Goal: Transaction & Acquisition: Purchase product/service

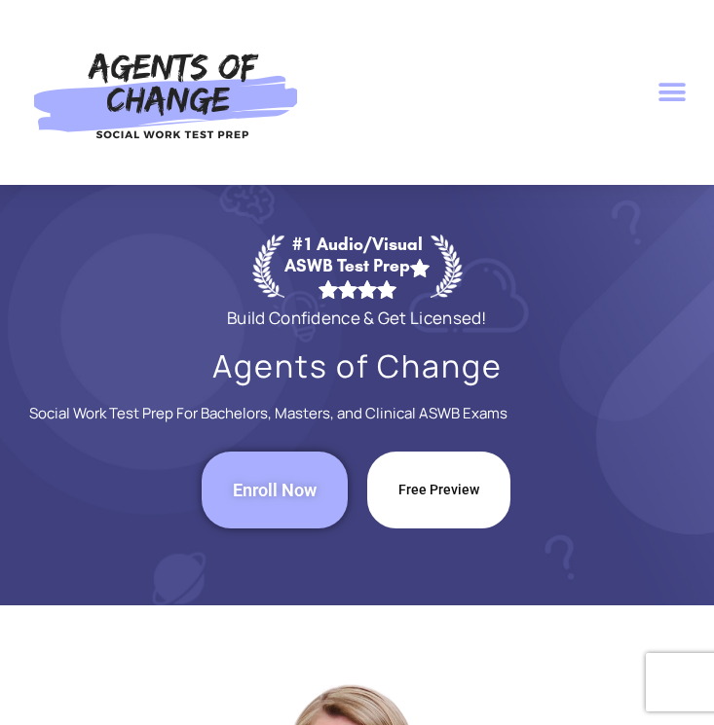
click at [667, 93] on icon "Menu Toggle" at bounding box center [671, 92] width 29 height 29
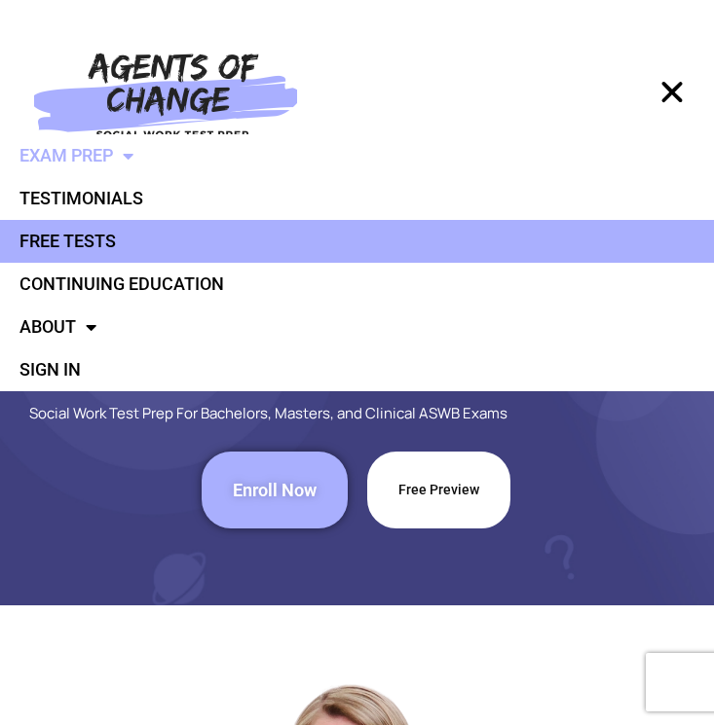
click at [64, 233] on link "Free Tests" at bounding box center [357, 241] width 714 height 43
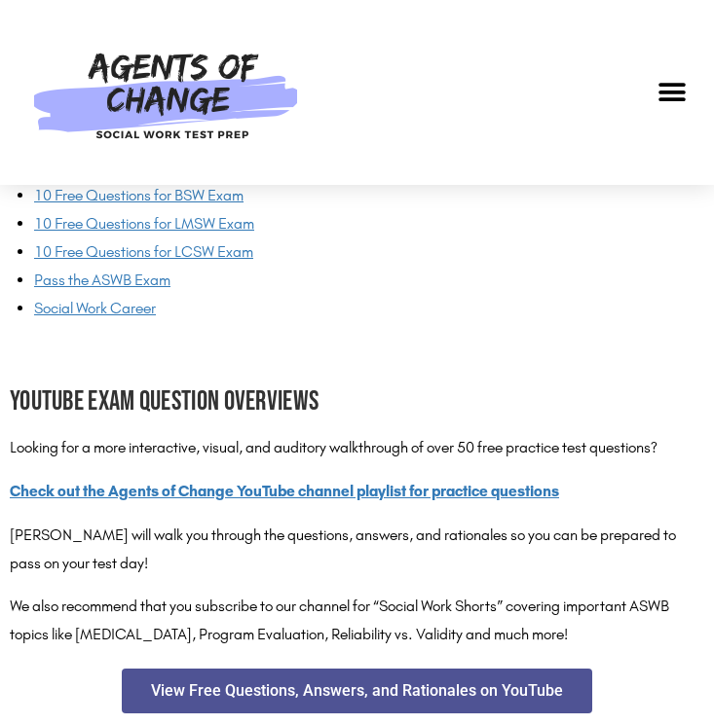
scroll to position [3331, 0]
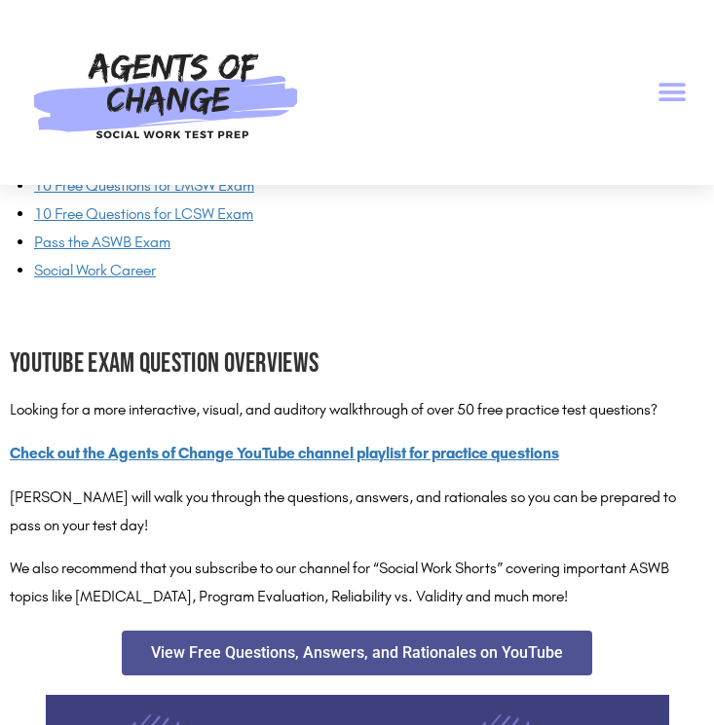
click at [666, 95] on icon "Menu Toggle" at bounding box center [671, 92] width 29 height 29
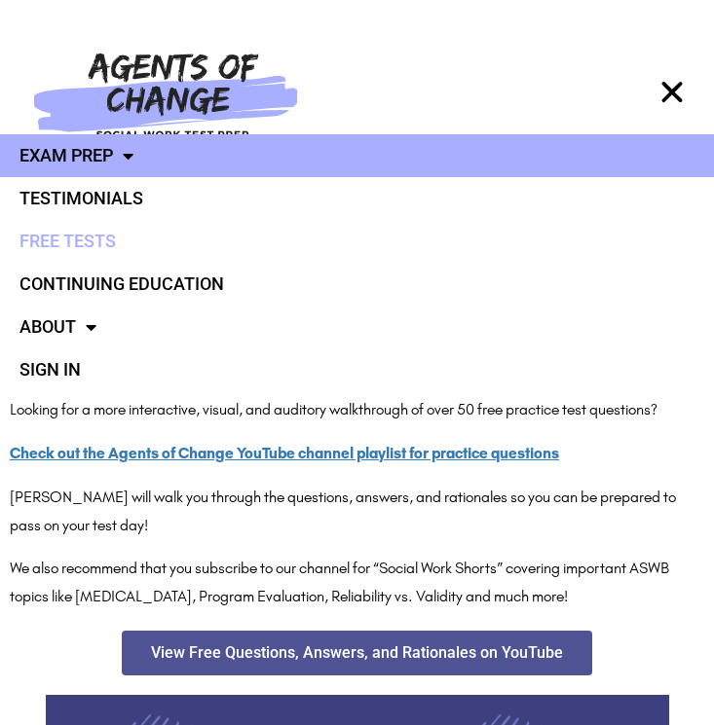
click at [102, 145] on link "Exam Prep" at bounding box center [357, 155] width 714 height 43
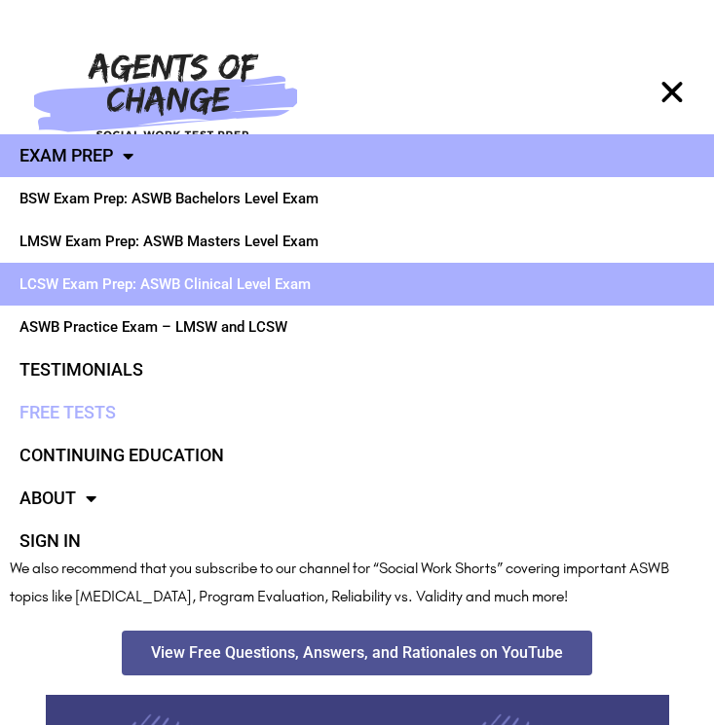
click at [117, 286] on link "LCSW Exam Prep: ASWB Clinical Level Exam" at bounding box center [357, 284] width 714 height 43
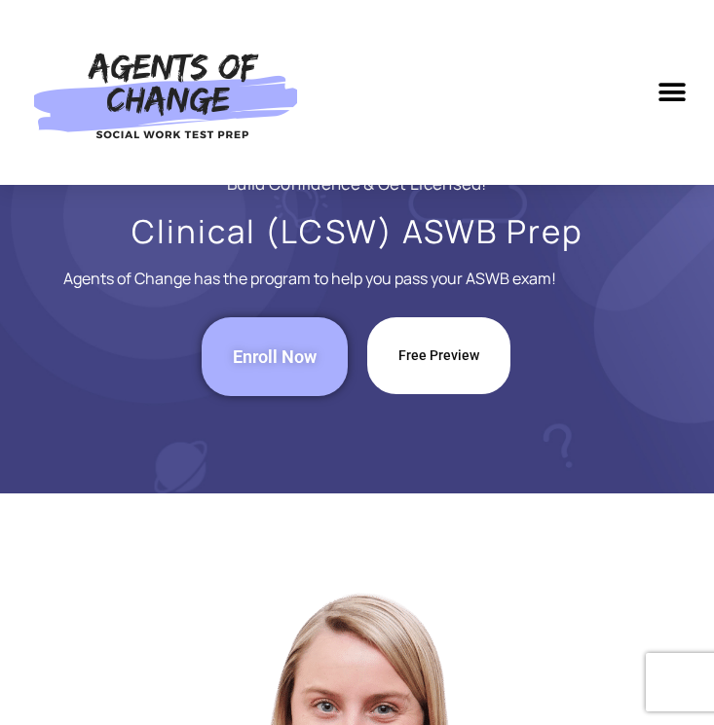
scroll to position [104, 0]
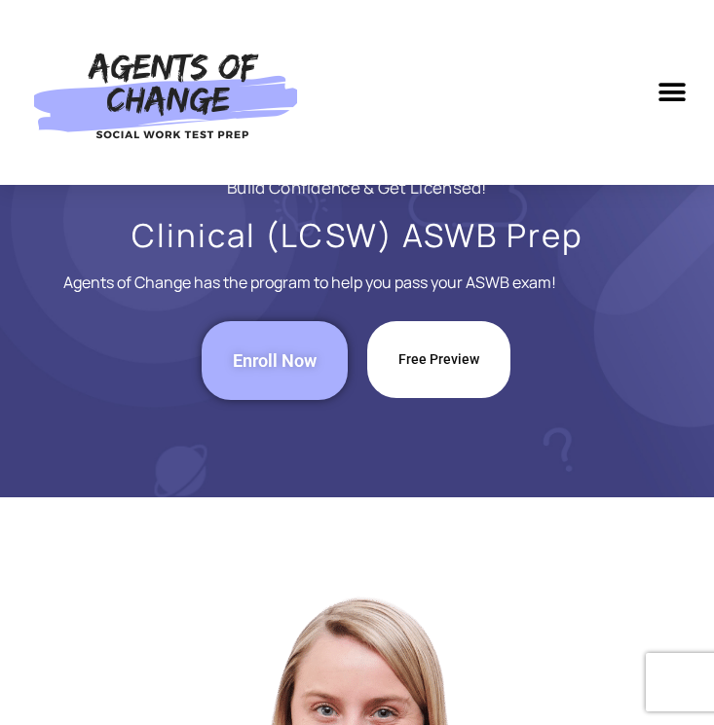
click at [258, 355] on span "Enroll Now" at bounding box center [275, 361] width 84 height 17
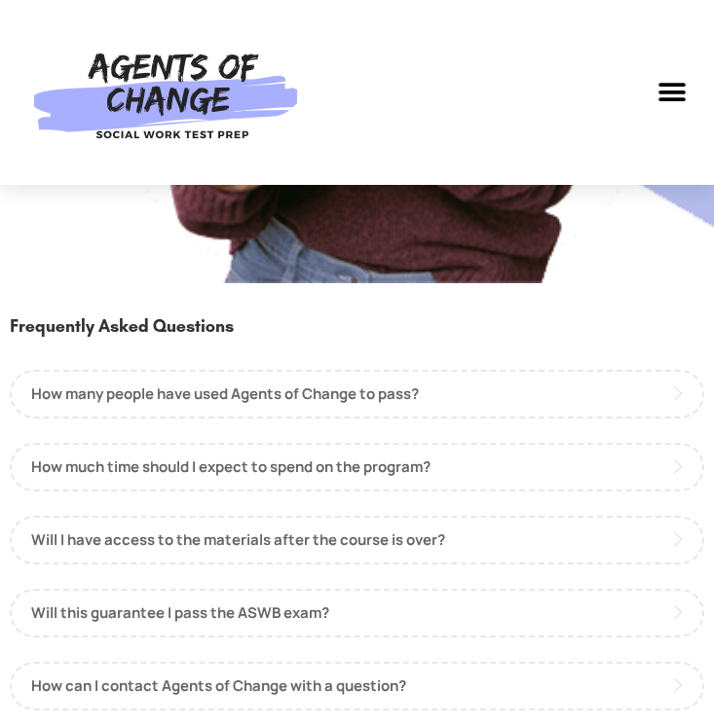
scroll to position [2432, 0]
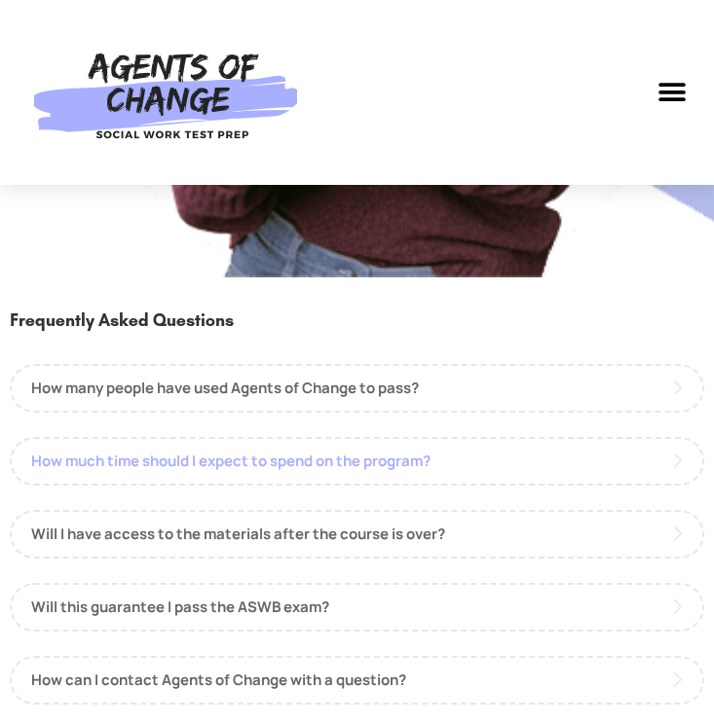
click at [427, 454] on link "How much time should I expect to spend on the program?" at bounding box center [357, 461] width 694 height 49
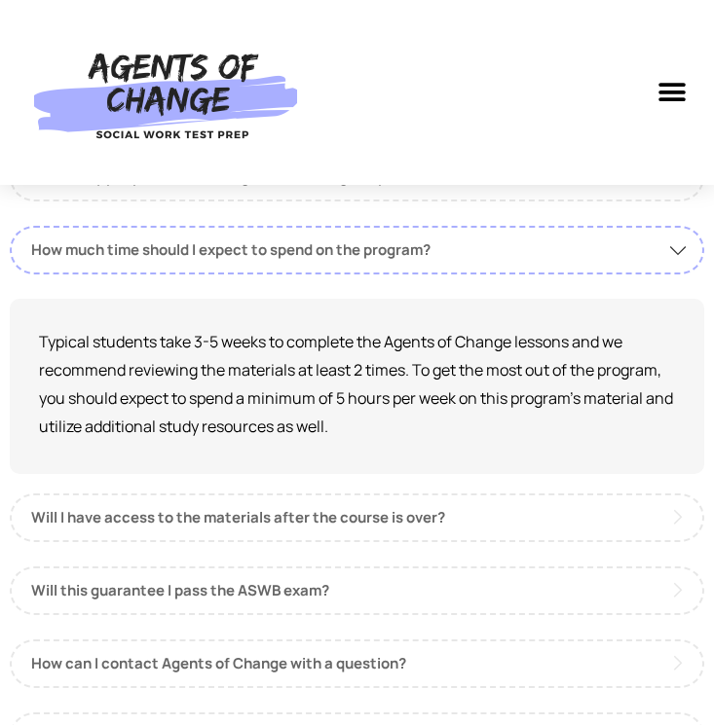
scroll to position [2645, 0]
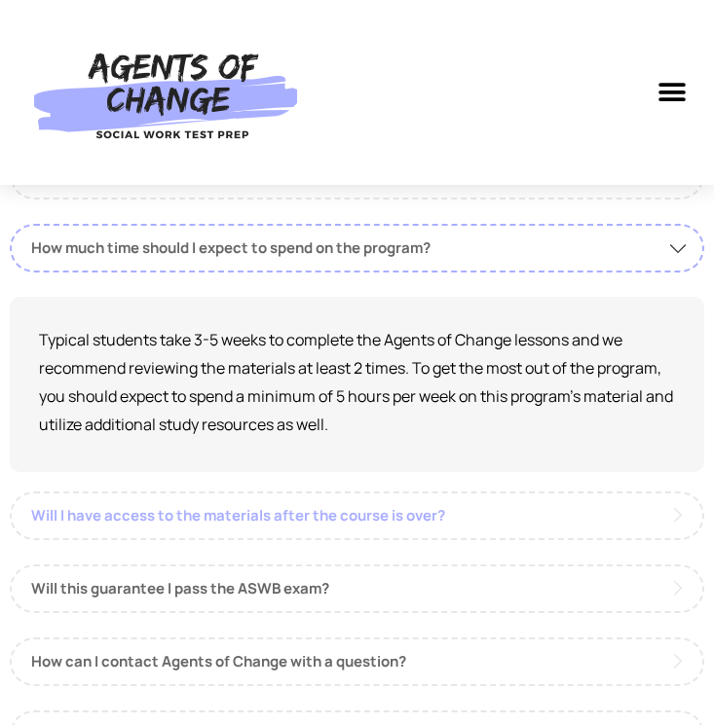
click at [417, 517] on link "Will I have access to the materials after the course is over?" at bounding box center [357, 516] width 694 height 49
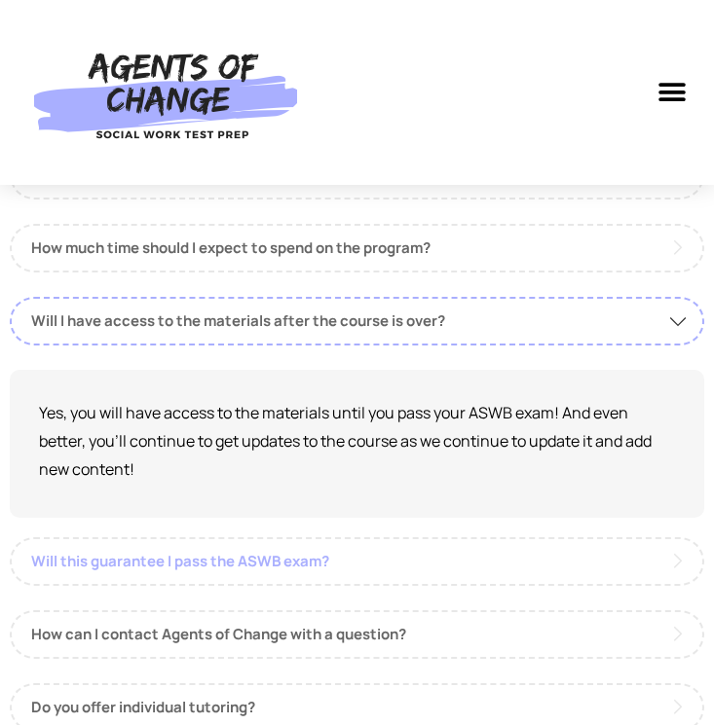
click at [277, 575] on link "Will this guarantee I pass the ASWB exam?" at bounding box center [357, 562] width 694 height 49
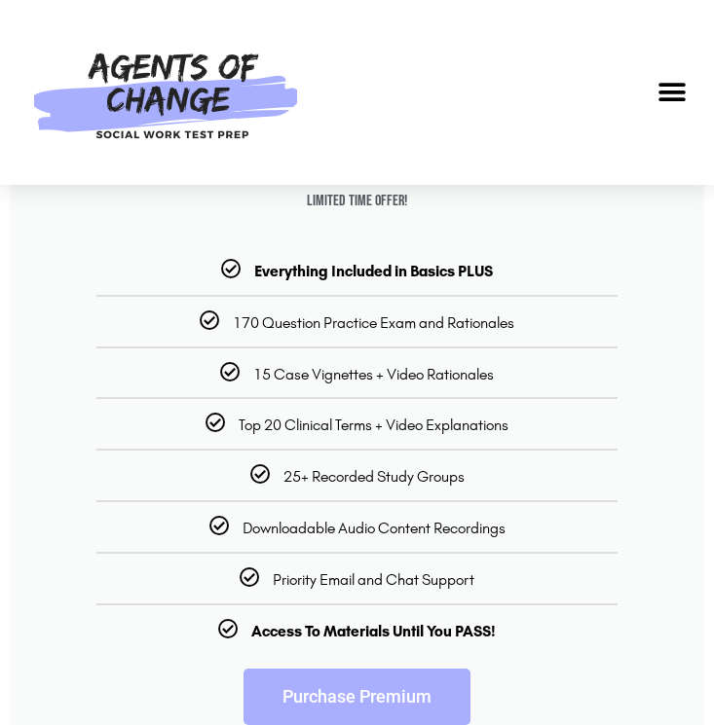
scroll to position [261, 0]
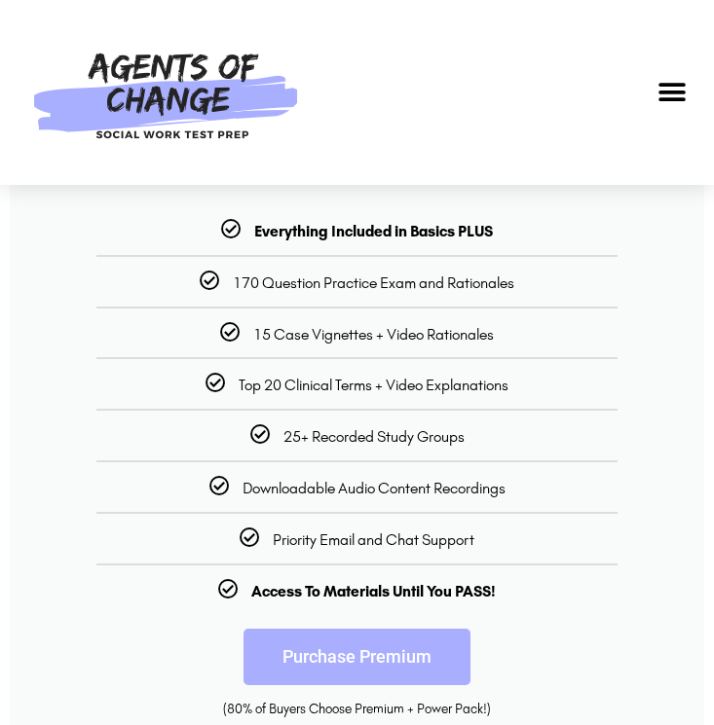
click at [373, 657] on link "Purchase Premium" at bounding box center [356, 657] width 227 height 56
